Goal: Download file/media

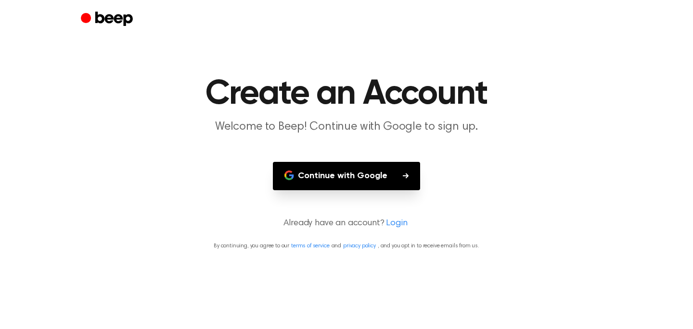
click at [350, 184] on button "Continue with Google" at bounding box center [346, 176] width 147 height 28
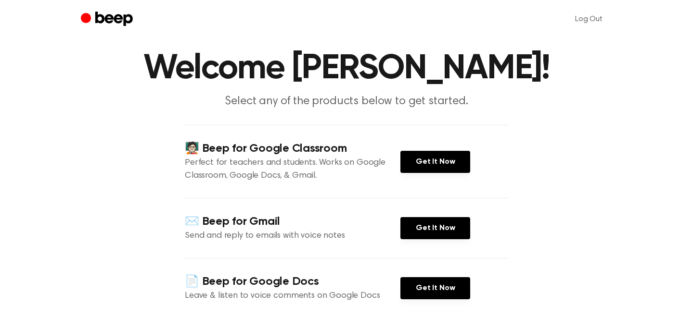
scroll to position [33, 0]
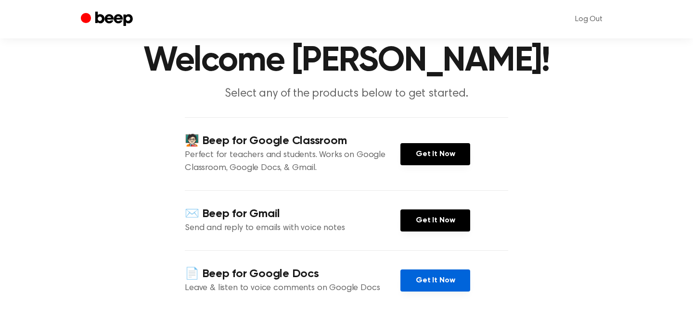
click at [423, 274] on link "Get It Now" at bounding box center [435, 281] width 70 height 22
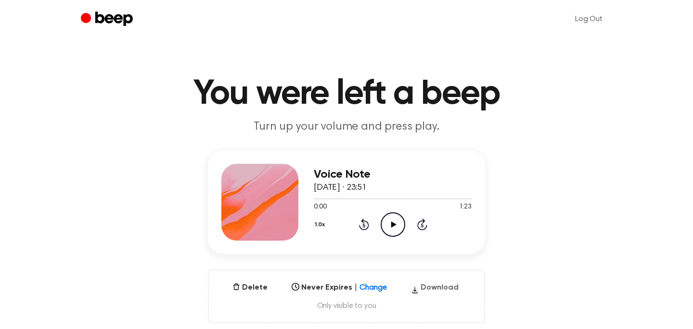
click at [430, 289] on button "Download" at bounding box center [434, 289] width 55 height 15
